Goal: Task Accomplishment & Management: Manage account settings

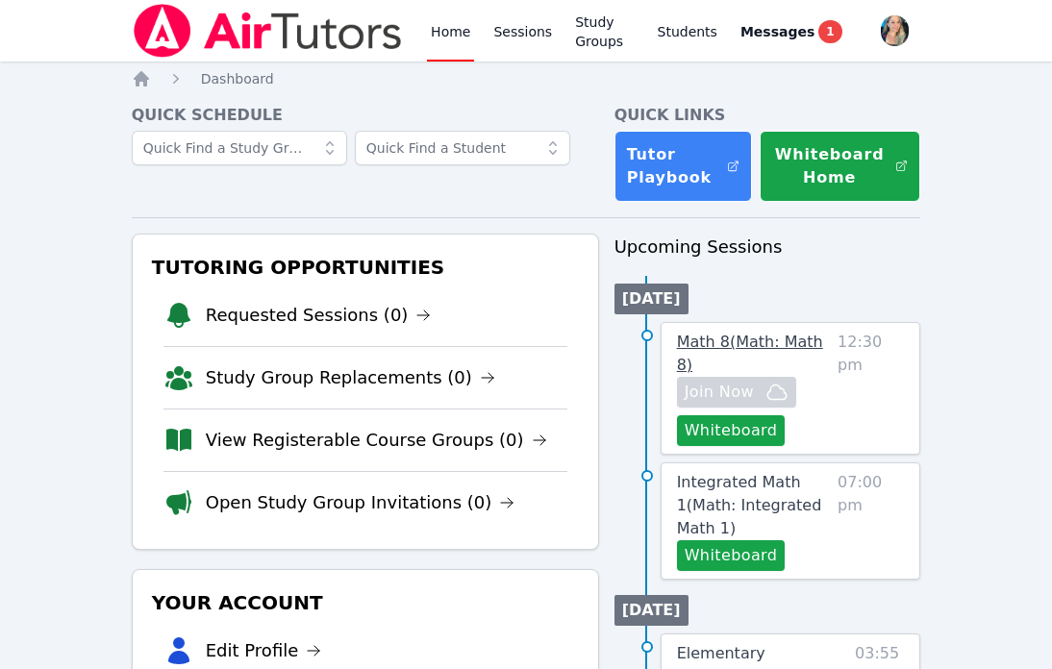
click at [747, 340] on span "Math 8 ( Math: Math 8 )" at bounding box center [750, 353] width 146 height 41
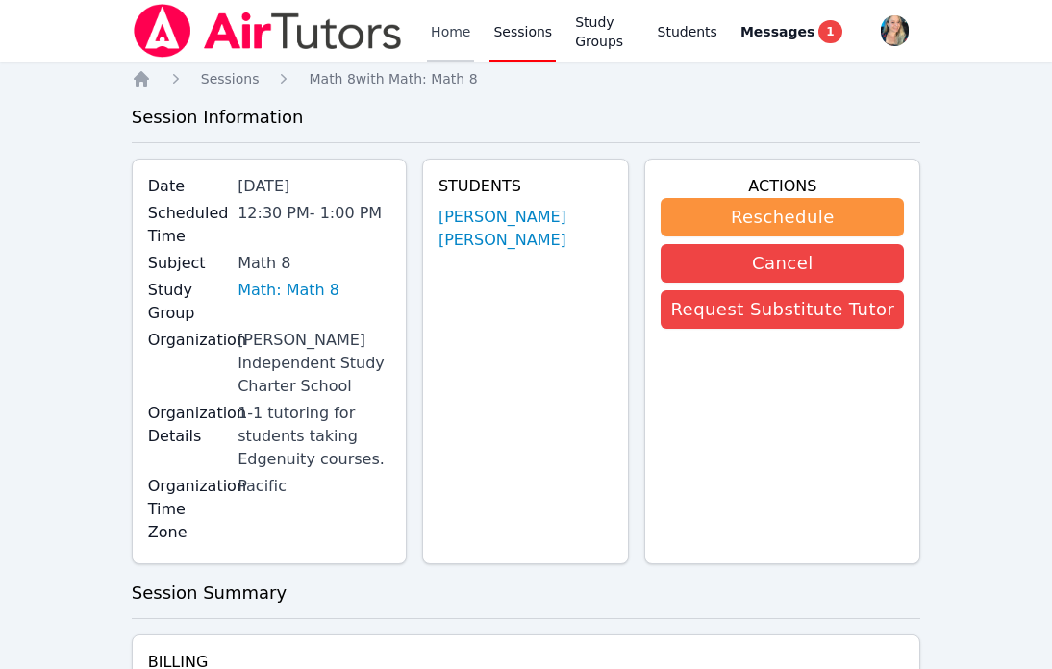
click at [458, 25] on link "Home" at bounding box center [450, 31] width 47 height 62
